Goal: Check status: Check status

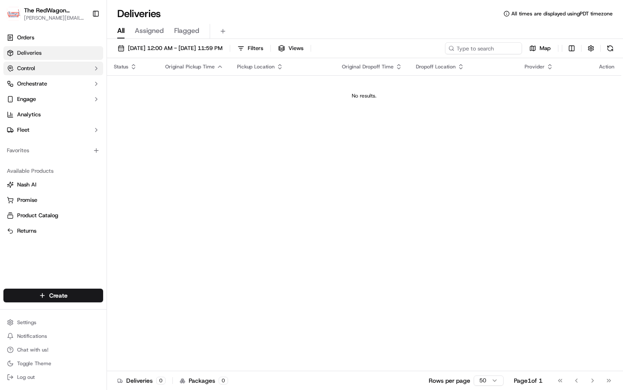
click at [48, 68] on button "Control" at bounding box center [53, 69] width 100 height 14
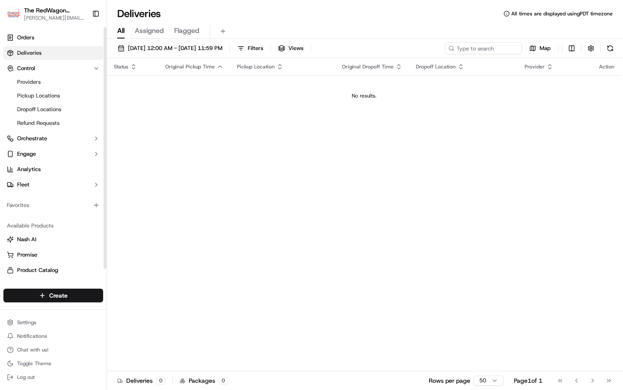
click at [48, 53] on link "Deliveries" at bounding box center [53, 53] width 100 height 14
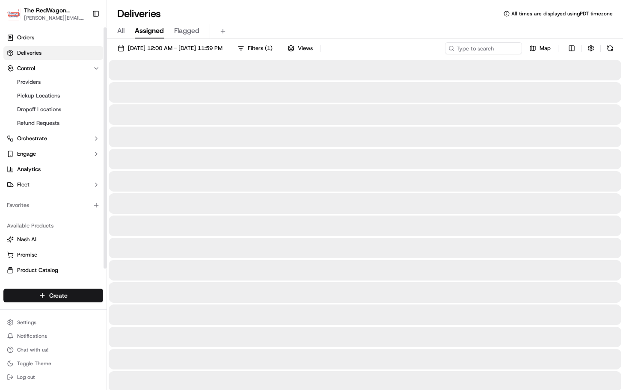
click at [155, 35] on span "Assigned" at bounding box center [149, 31] width 29 height 10
click at [182, 31] on span "Flagged" at bounding box center [186, 31] width 25 height 10
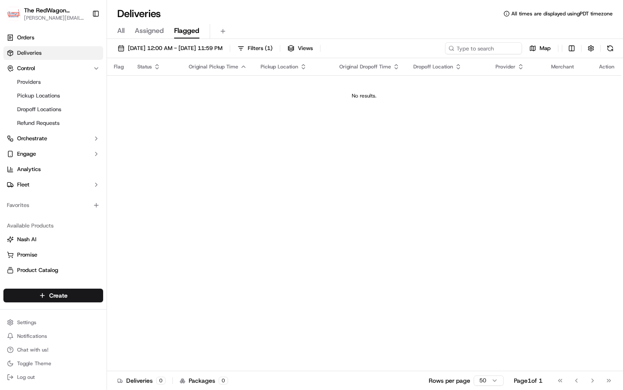
click at [137, 30] on span "Assigned" at bounding box center [149, 31] width 29 height 10
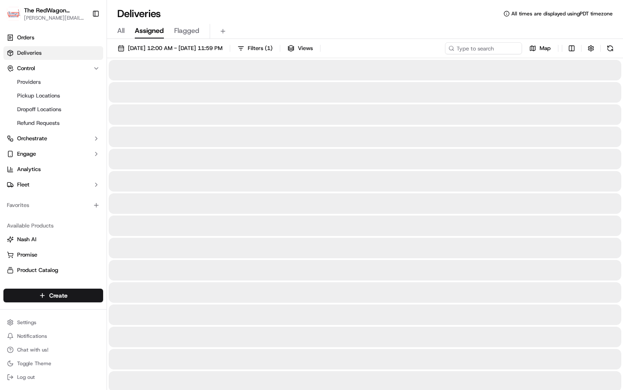
click at [120, 29] on span "All" at bounding box center [120, 31] width 7 height 10
